Goal: Information Seeking & Learning: Find specific page/section

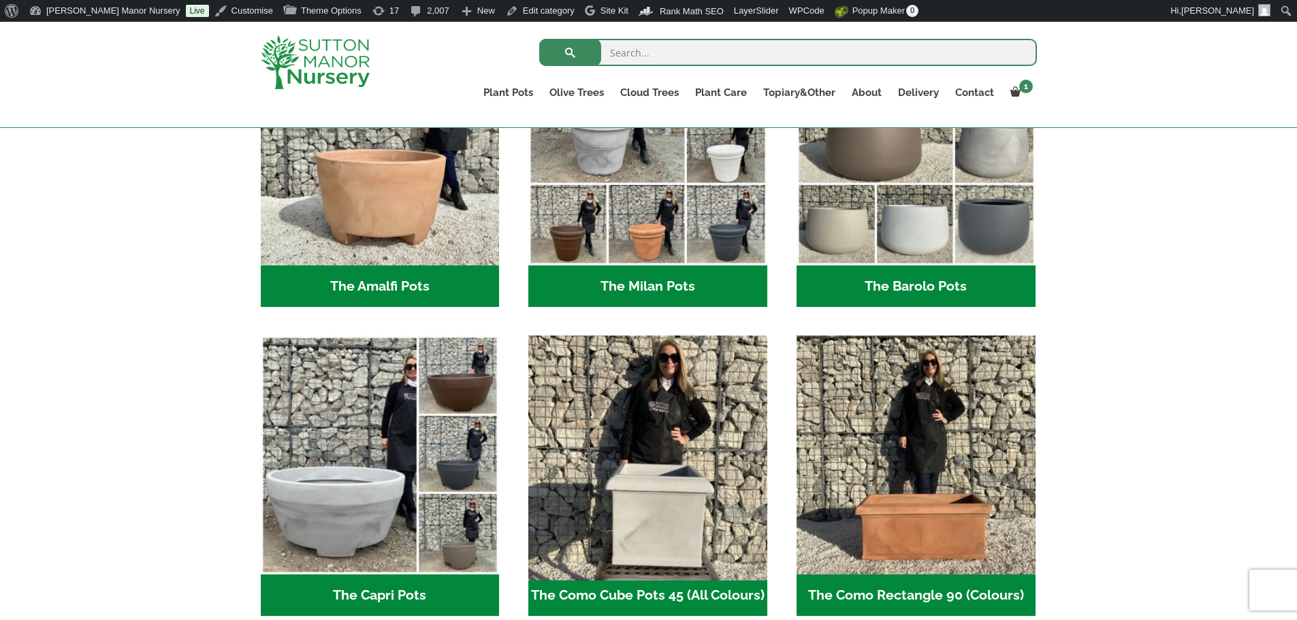
scroll to position [468, 0]
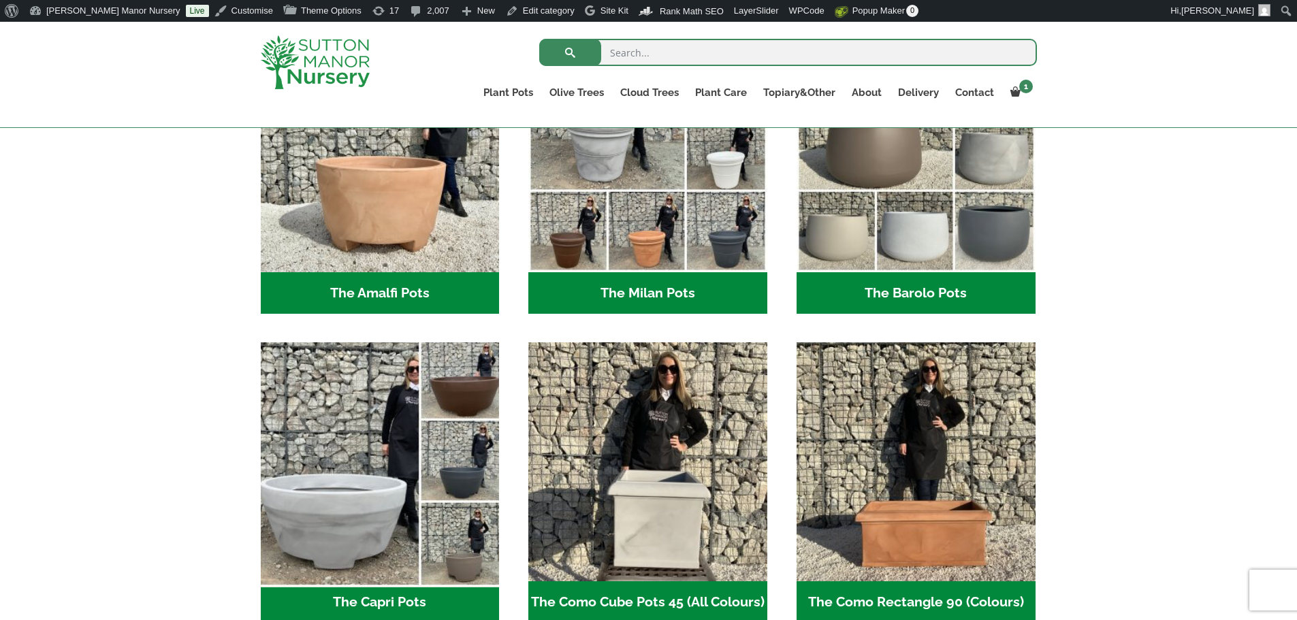
click at [396, 459] on img "Visit product category The Capri Pots" at bounding box center [380, 462] width 250 height 250
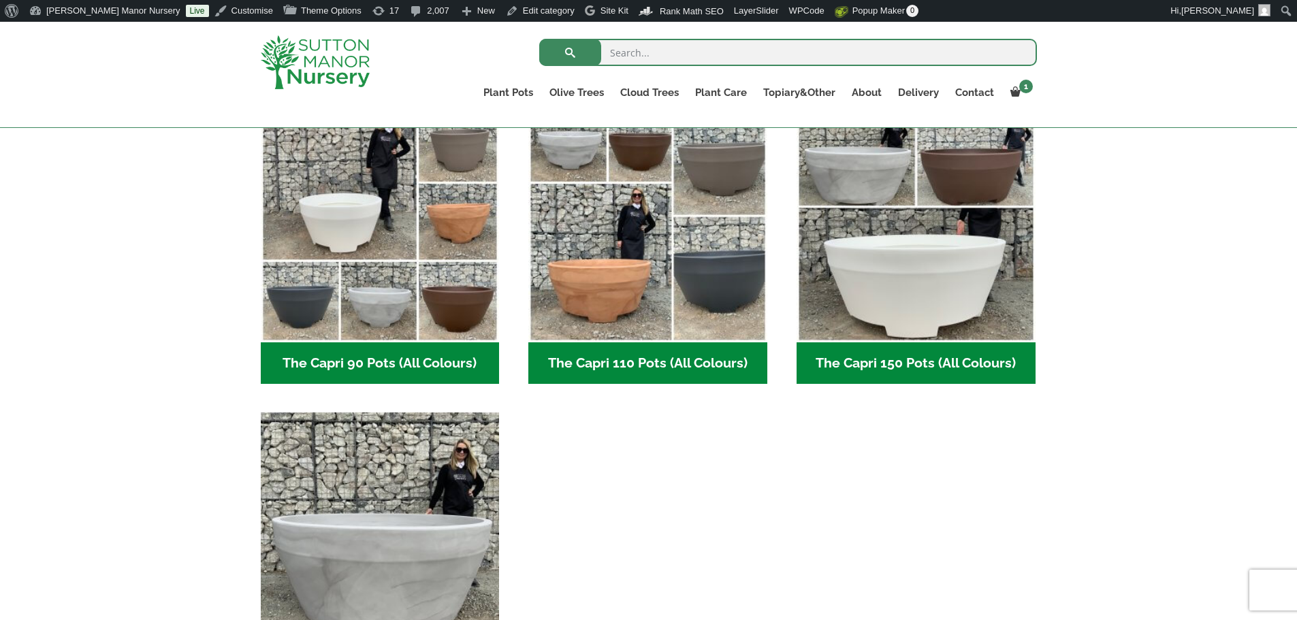
scroll to position [476, 0]
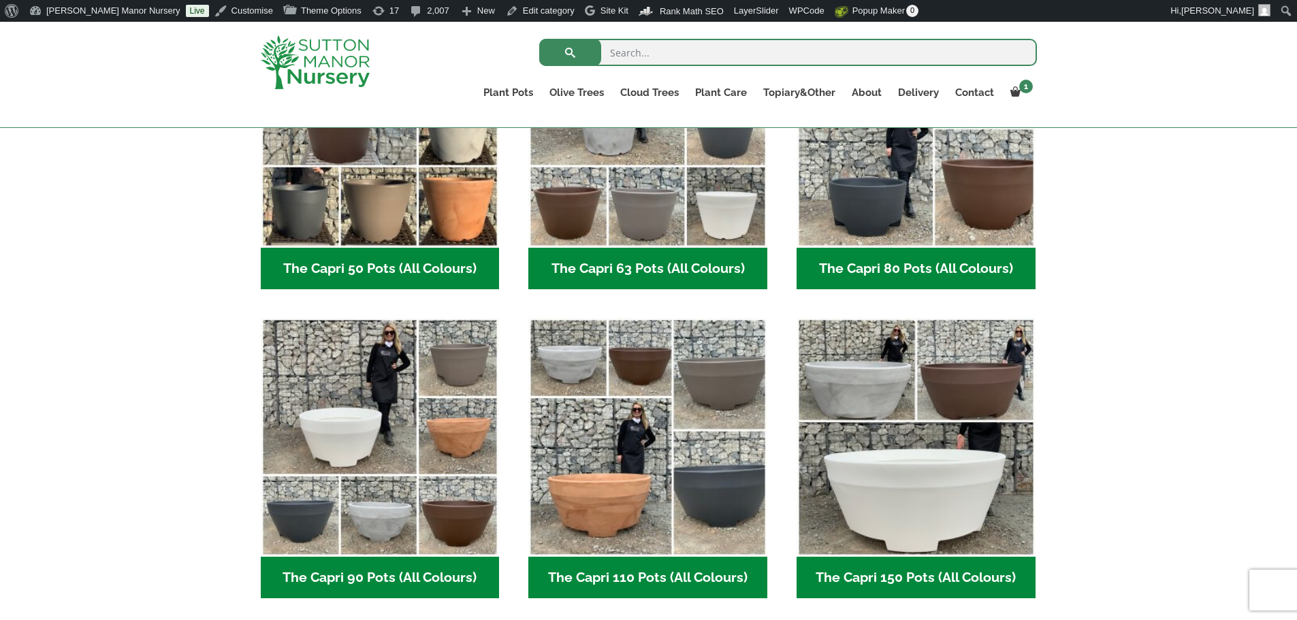
click at [651, 50] on input "search" at bounding box center [788, 52] width 498 height 27
type input "capri 150"
click at [539, 39] on button "submit" at bounding box center [570, 52] width 62 height 27
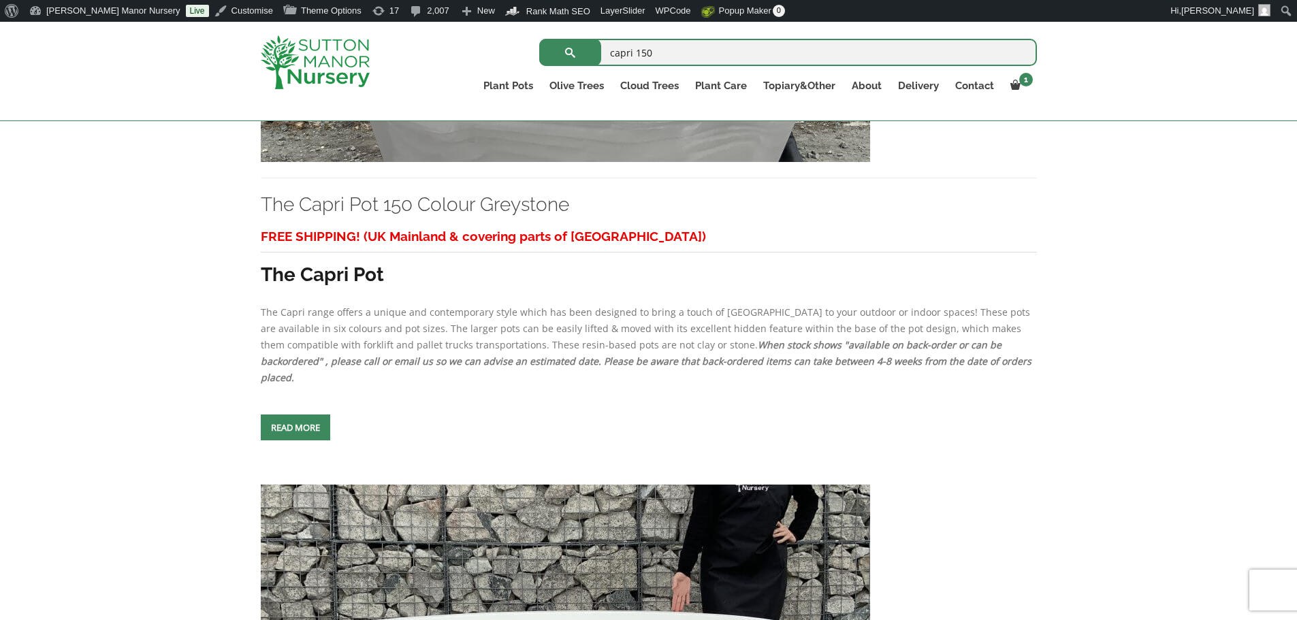
scroll to position [1770, 0]
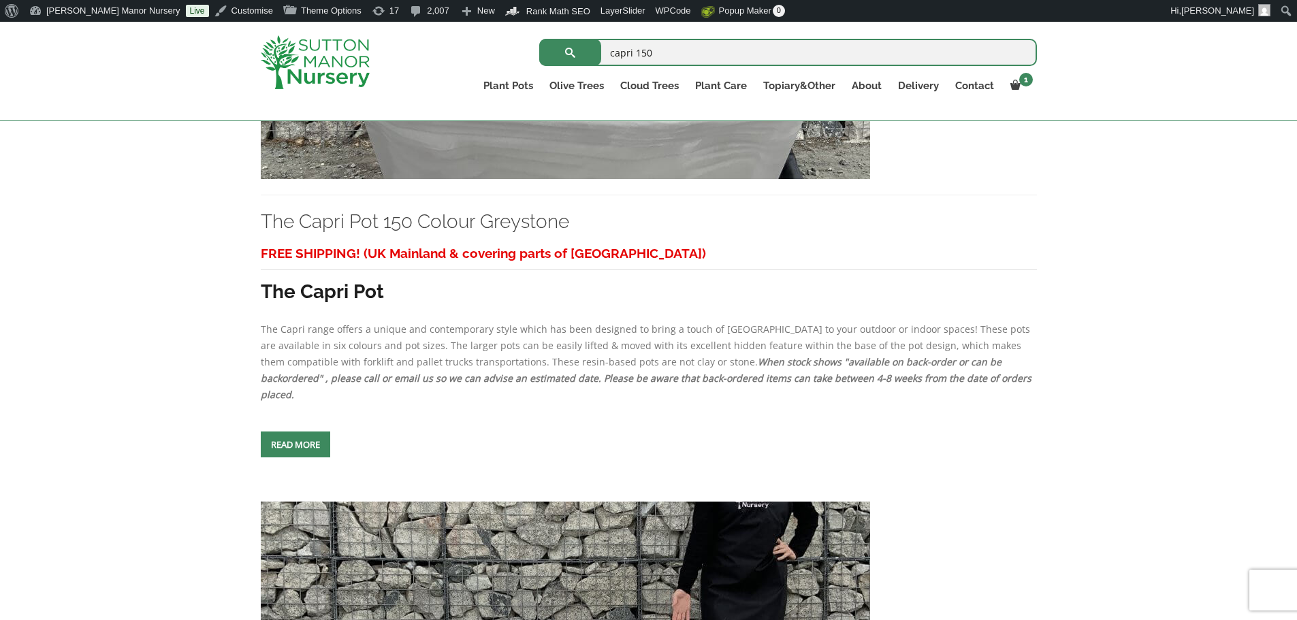
click at [699, 50] on input "capri 150" at bounding box center [788, 52] width 498 height 27
type input "capri 185"
click at [539, 39] on button "submit" at bounding box center [570, 52] width 62 height 27
